Goal: Task Accomplishment & Management: Use online tool/utility

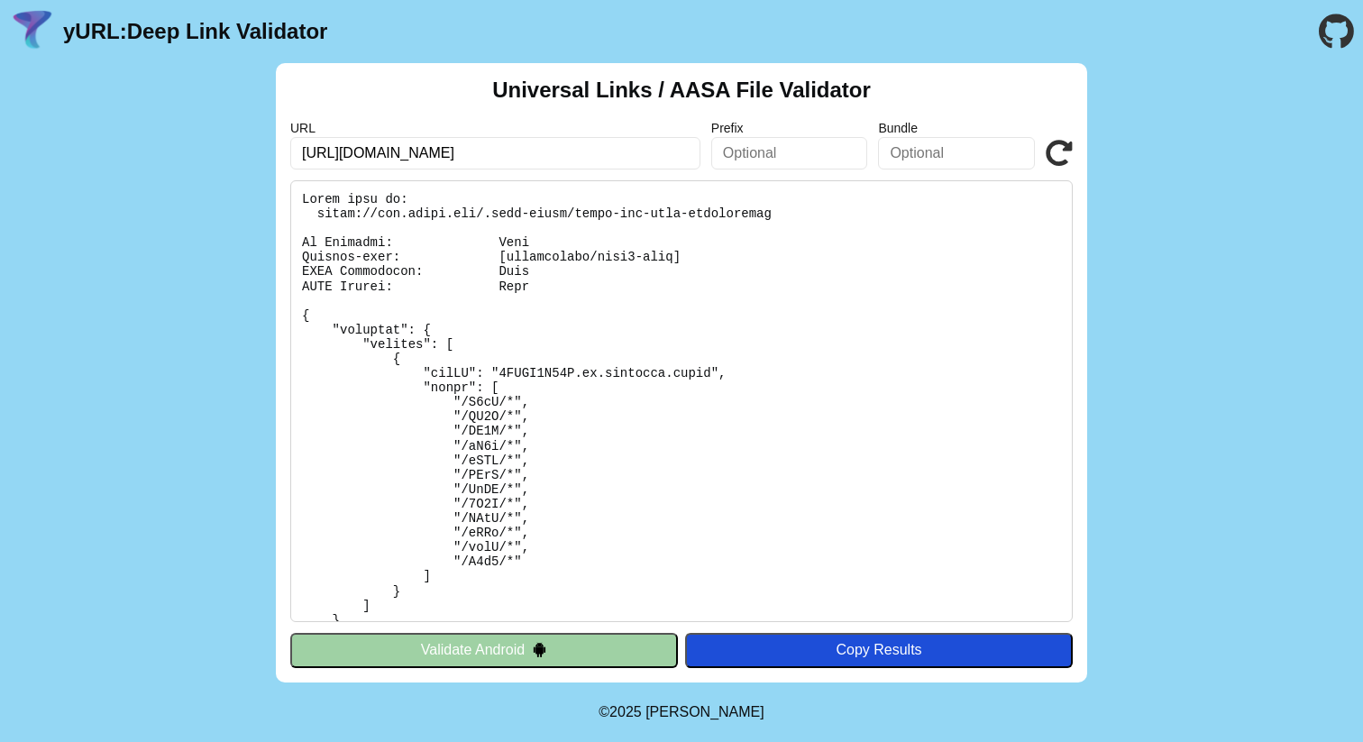
click at [449, 154] on input "https://get.route.com" at bounding box center [495, 153] width 410 height 32
type input "https://ieconbrillia.onelink,me"
click button "Validate" at bounding box center [0, 0] width 0 height 0
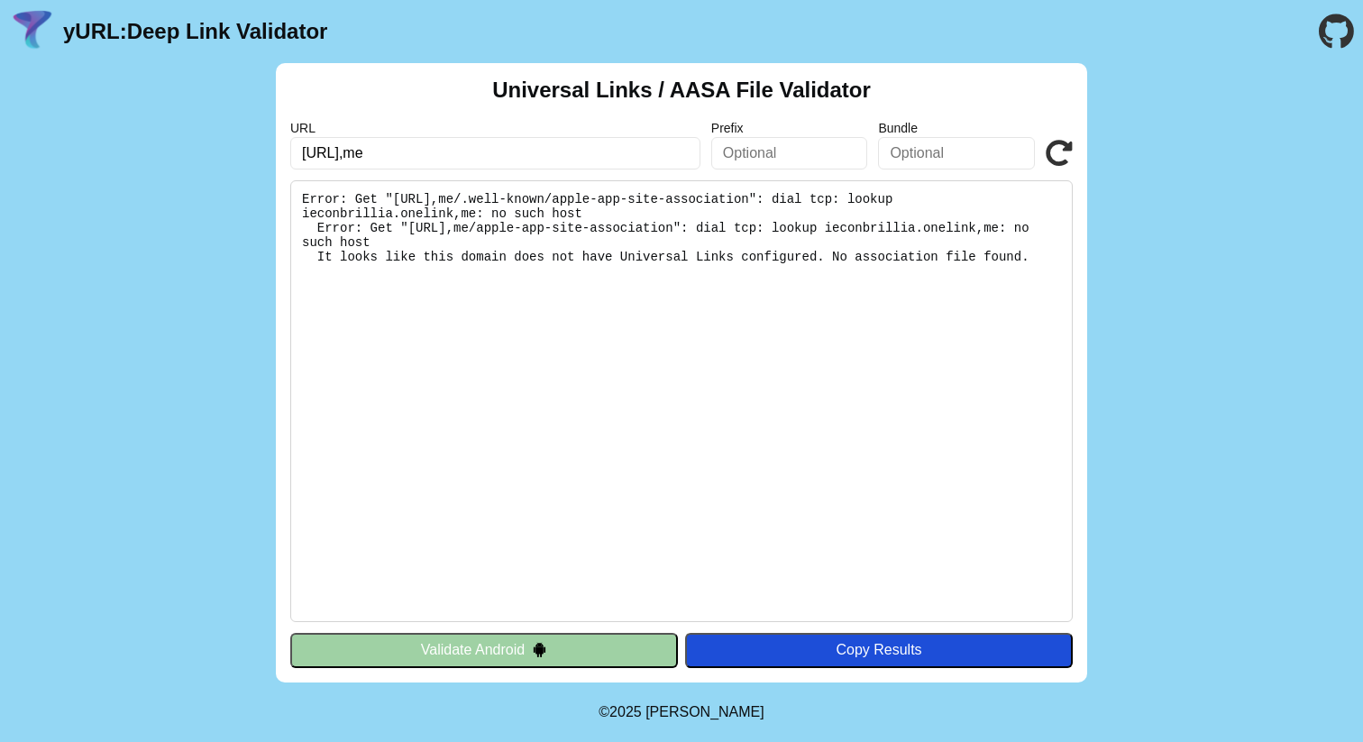
click at [512, 160] on input "https://ieconbrillia.onelink,me" at bounding box center [495, 153] width 410 height 32
type input "[URL][DOMAIN_NAME]"
click button "Validate" at bounding box center [0, 0] width 0 height 0
